Goal: Transaction & Acquisition: Purchase product/service

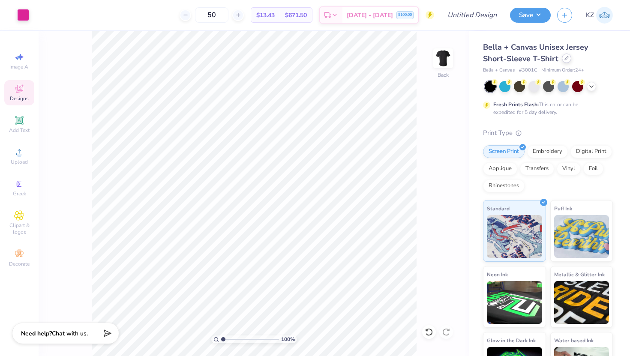
click at [564, 60] on icon at bounding box center [566, 58] width 4 height 4
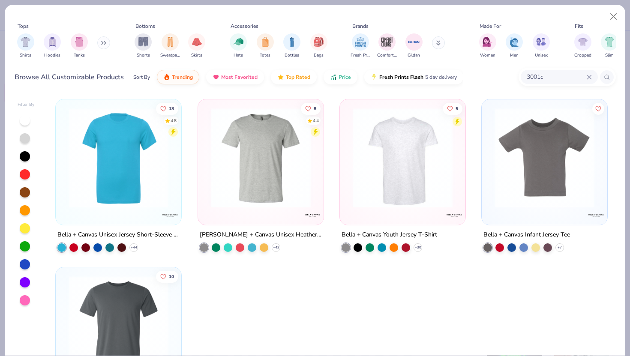
click at [590, 76] on icon at bounding box center [589, 77] width 5 height 5
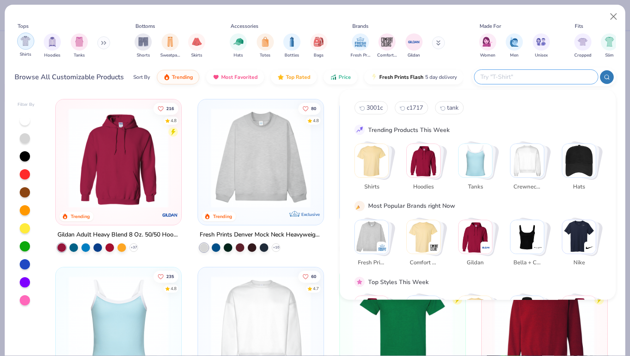
click at [49, 44] on img "filter for Hoodies" at bounding box center [52, 42] width 9 height 10
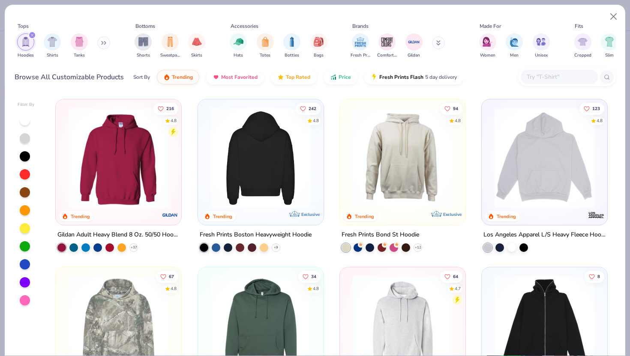
click at [234, 166] on img at bounding box center [260, 158] width 108 height 100
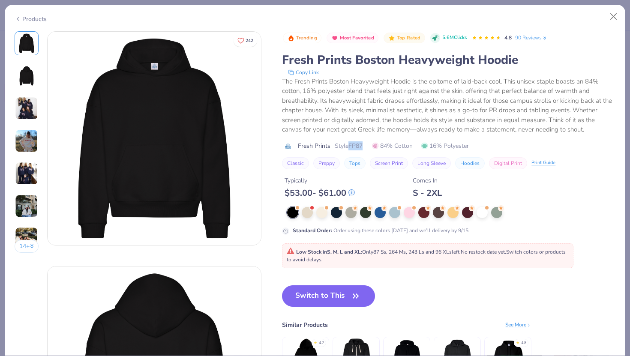
drag, startPoint x: 365, startPoint y: 146, endPoint x: 350, endPoint y: 146, distance: 14.6
click at [350, 146] on div "Fresh Prints Style FP87 84% Cotton 16% Polyester" at bounding box center [448, 145] width 333 height 9
copy span "FP87"
click at [330, 290] on button "Switch to This" at bounding box center [328, 295] width 93 height 21
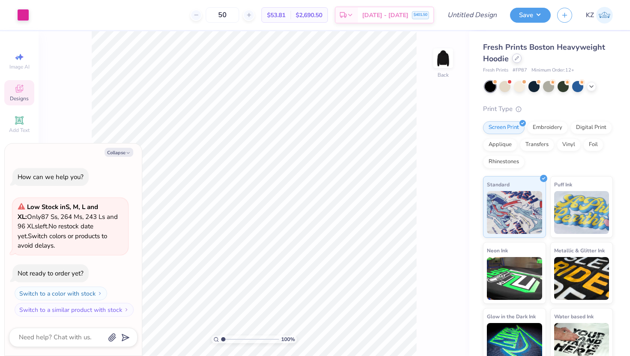
click at [518, 61] on div at bounding box center [516, 58] width 9 height 9
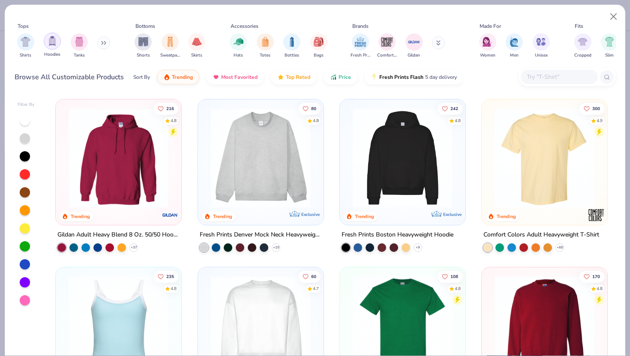
click at [48, 45] on img "filter for Hoodies" at bounding box center [52, 41] width 9 height 10
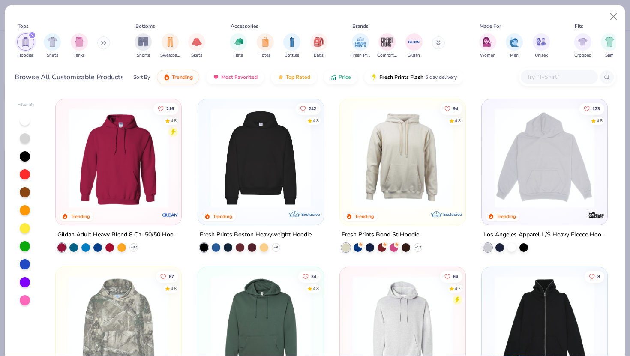
click at [246, 153] on img at bounding box center [261, 158] width 108 height 100
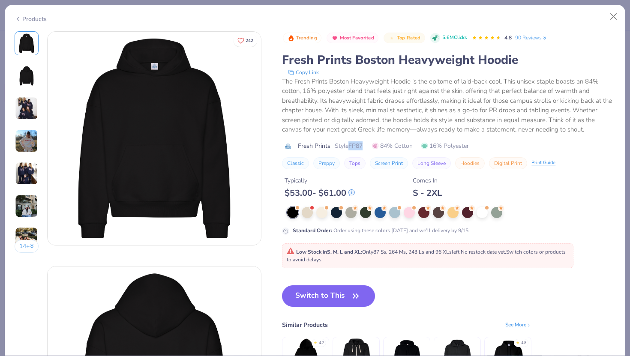
drag, startPoint x: 366, startPoint y: 145, endPoint x: 350, endPoint y: 145, distance: 15.9
click at [350, 145] on div "Fresh Prints Style FP87 84% Cotton 16% Polyester" at bounding box center [448, 145] width 333 height 9
copy span "FP87"
type textarea "x"
